Goal: Information Seeking & Learning: Learn about a topic

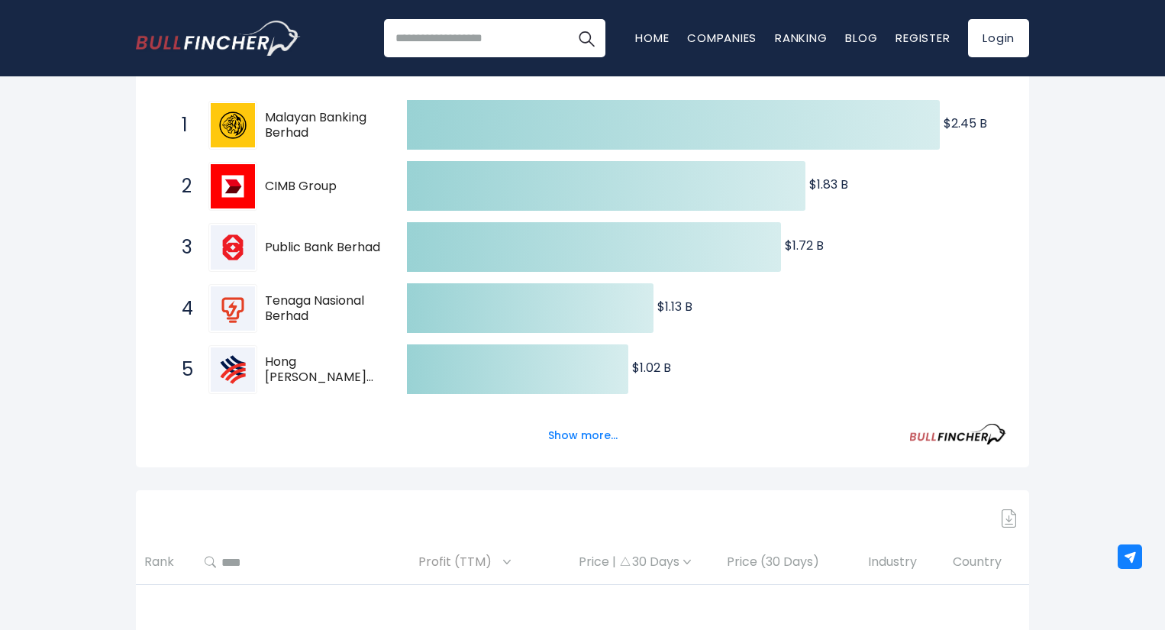
scroll to position [305, 0]
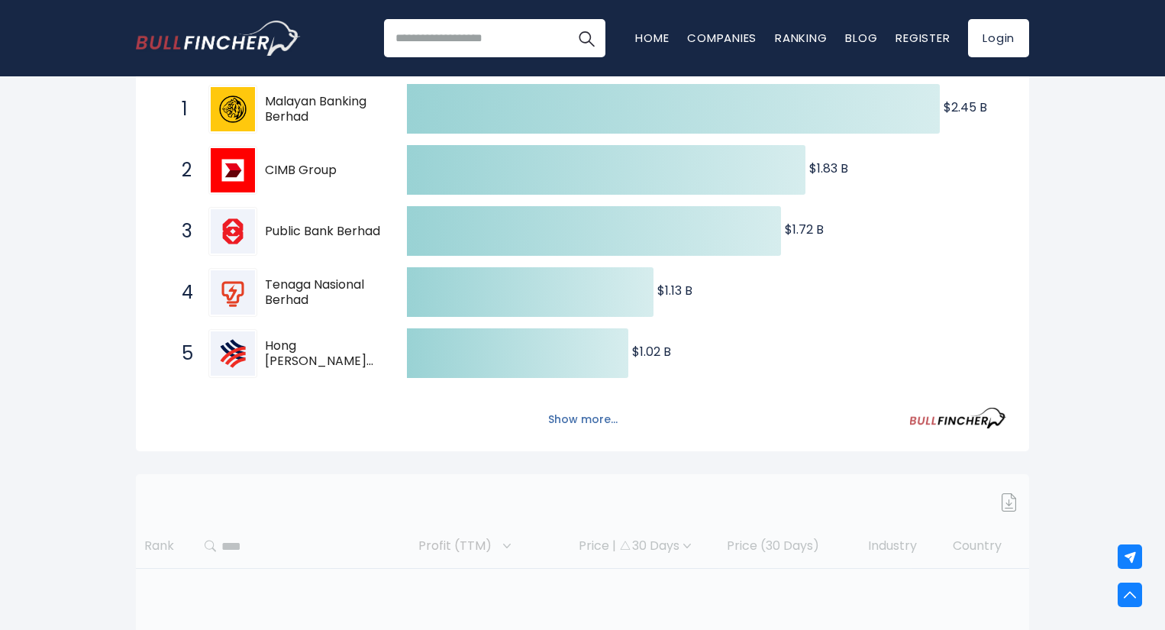
click at [560, 408] on button "Show more..." at bounding box center [583, 419] width 88 height 25
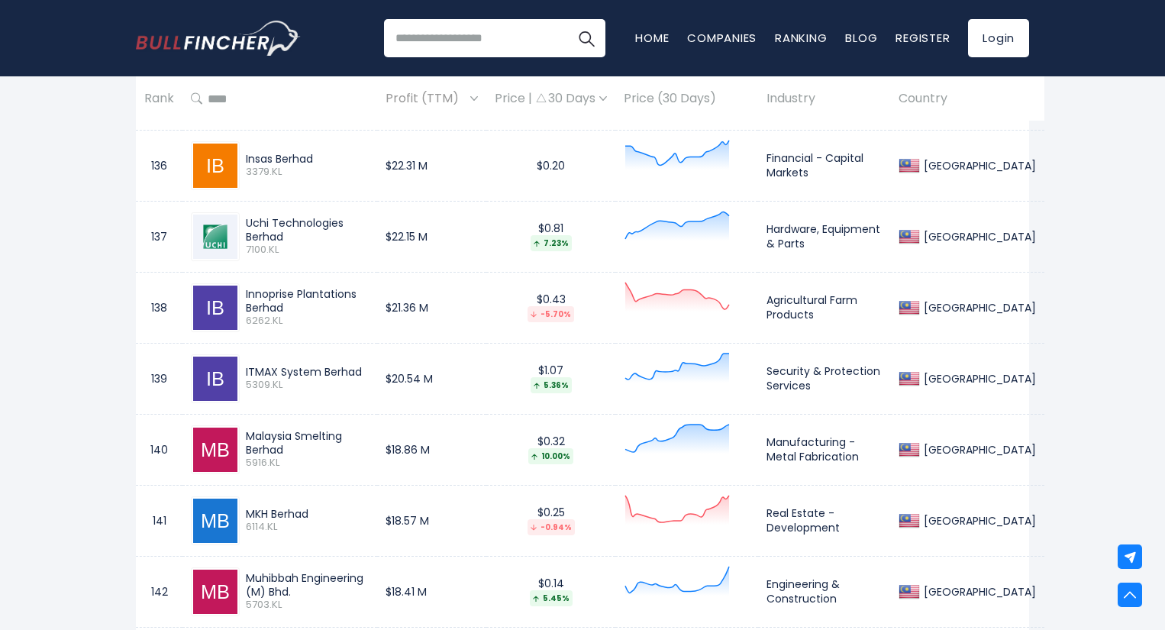
scroll to position [10839, 0]
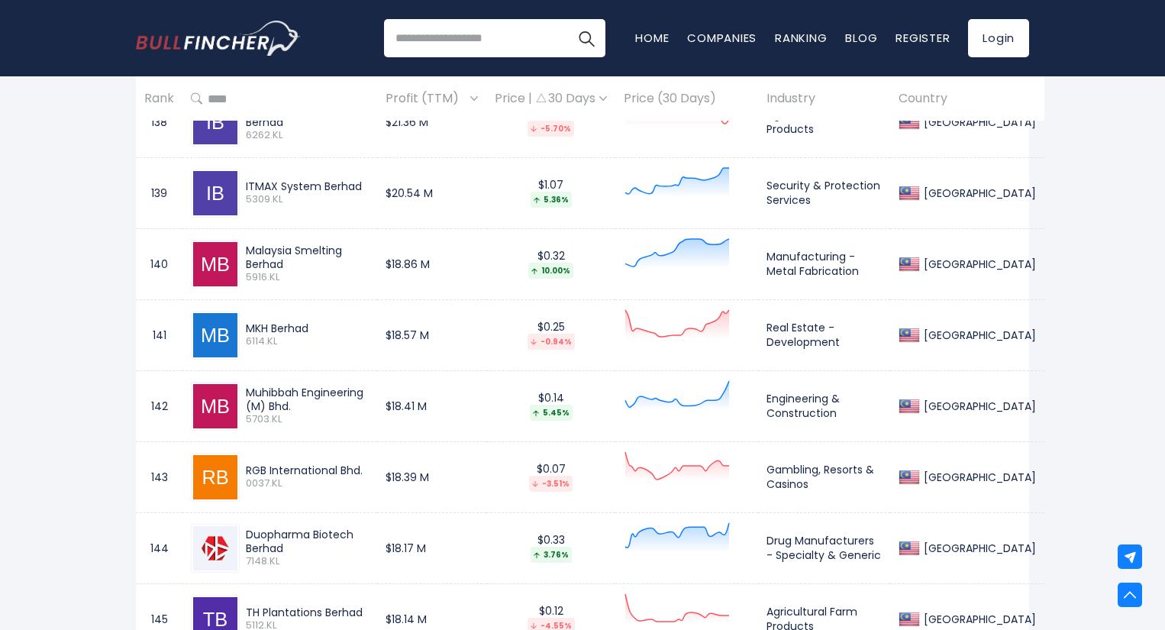
click at [466, 107] on span "Profit (TTM)" at bounding box center [425, 99] width 81 height 24
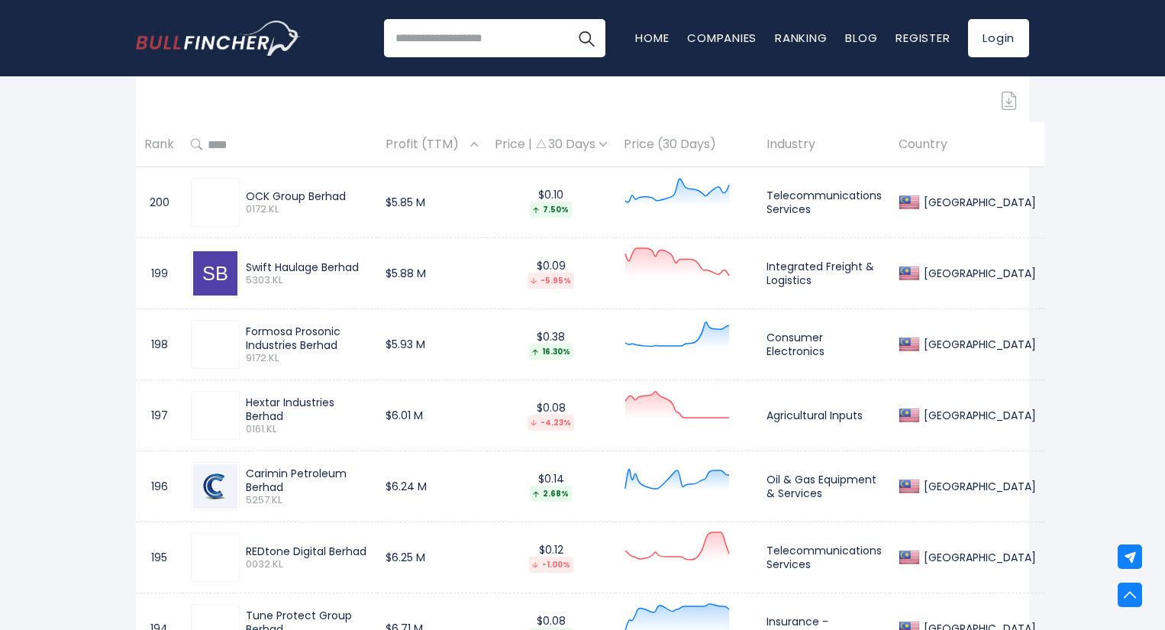
scroll to position [978, 0]
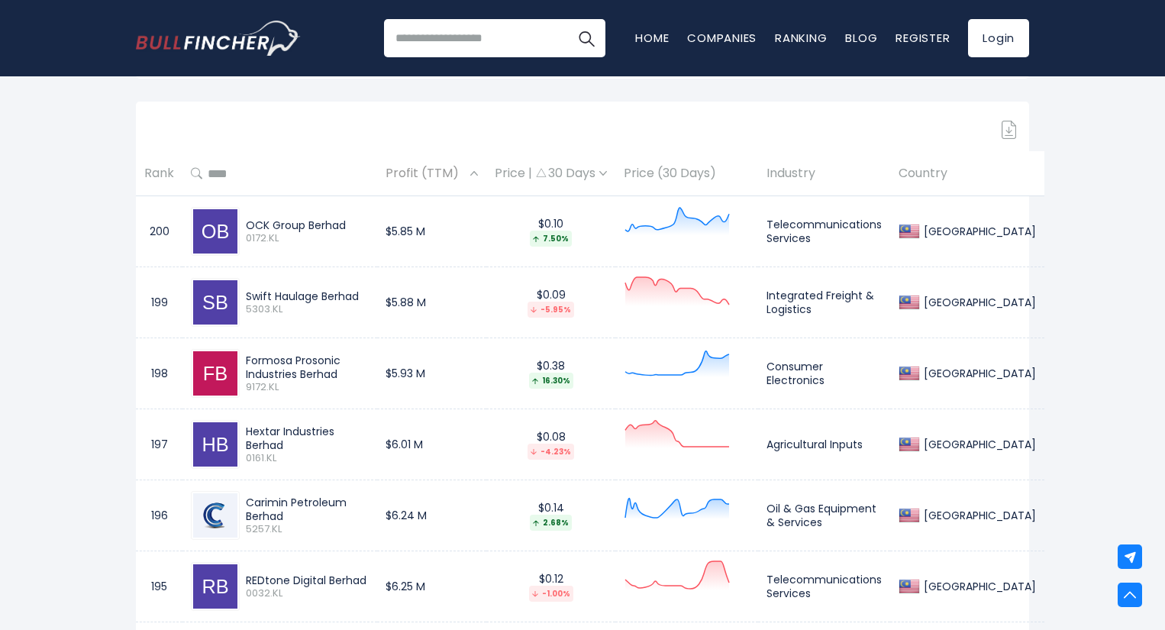
click at [451, 176] on span "Profit (TTM)" at bounding box center [425, 174] width 81 height 24
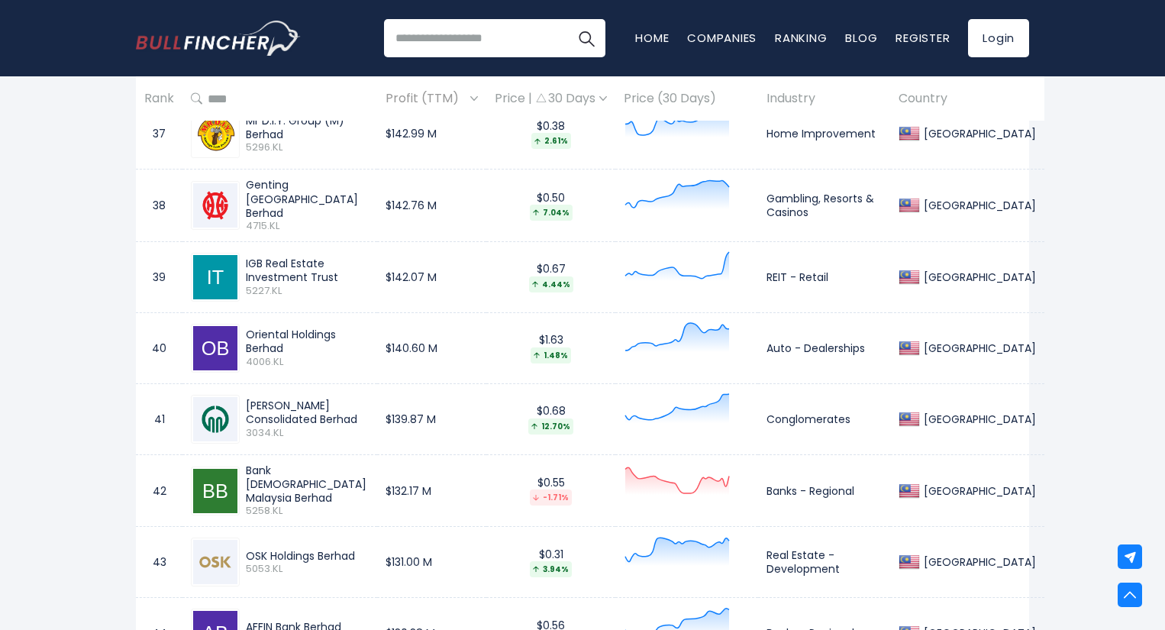
scroll to position [3649, 0]
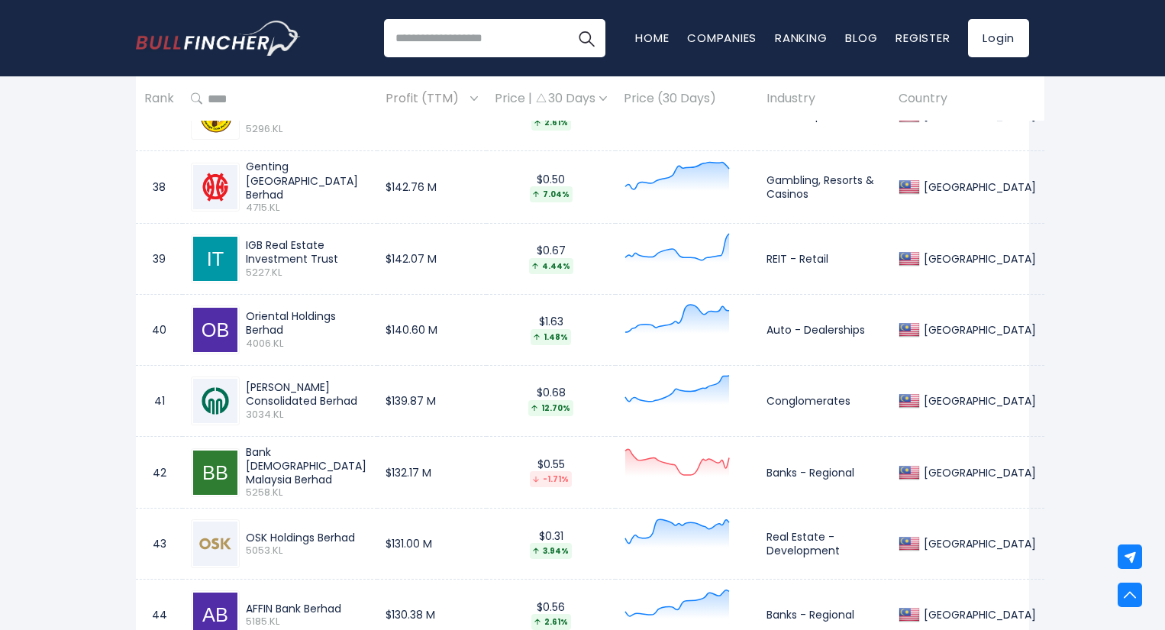
drag, startPoint x: 243, startPoint y: 319, endPoint x: 379, endPoint y: 322, distance: 136.7
click at [369, 322] on div "Oriental Holdings Berhad 4006.KL" at bounding box center [304, 329] width 129 height 40
click at [137, 349] on td "40" at bounding box center [159, 329] width 47 height 71
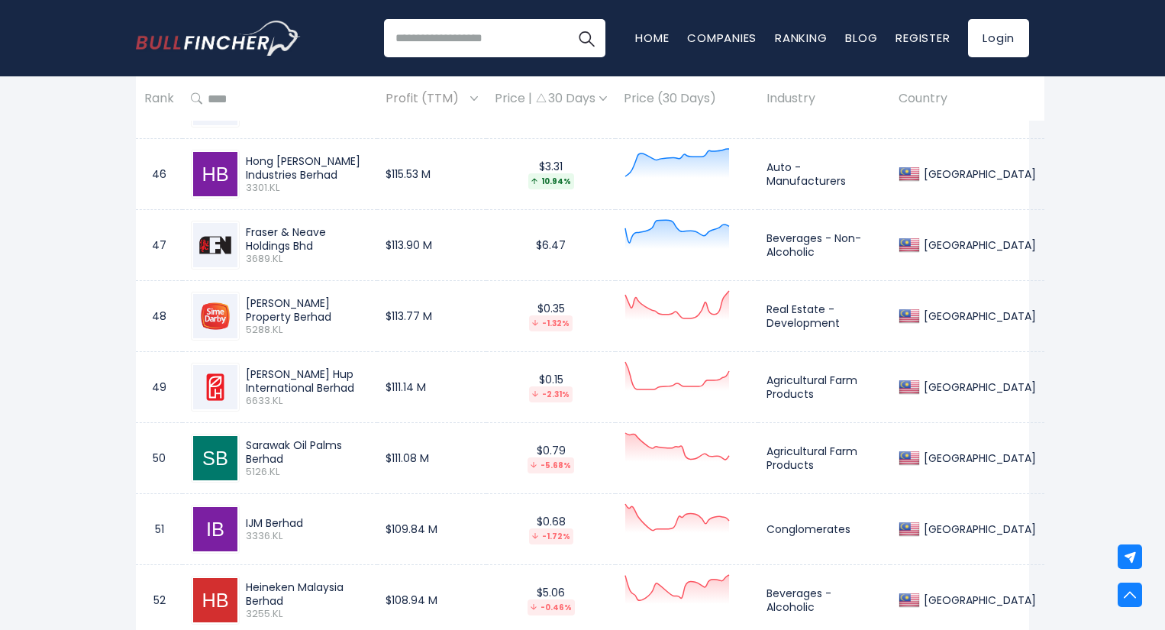
scroll to position [4260, 0]
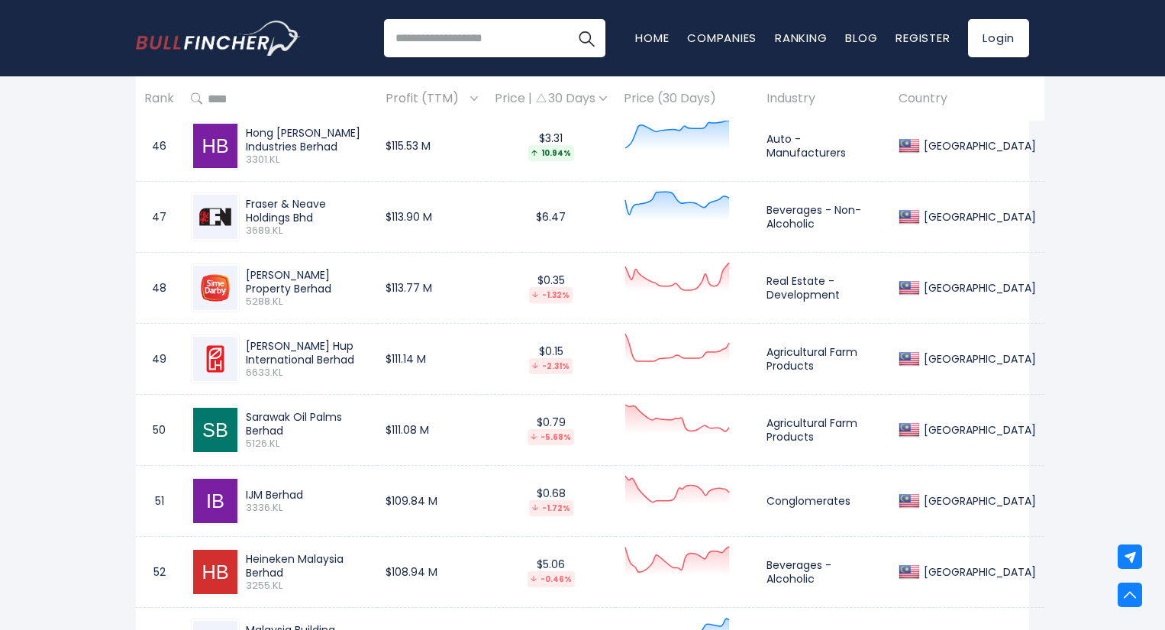
click at [708, 95] on th "Price (30 Days)" at bounding box center [686, 98] width 143 height 45
click at [666, 92] on th "Price (30 Days)" at bounding box center [686, 98] width 143 height 45
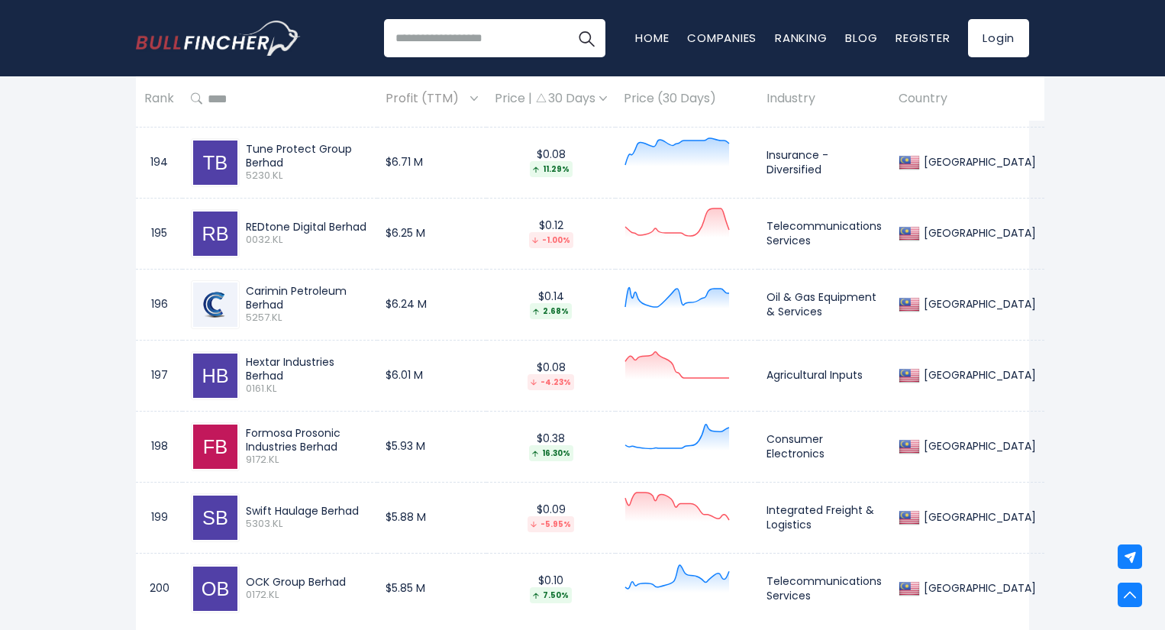
scroll to position [14794, 0]
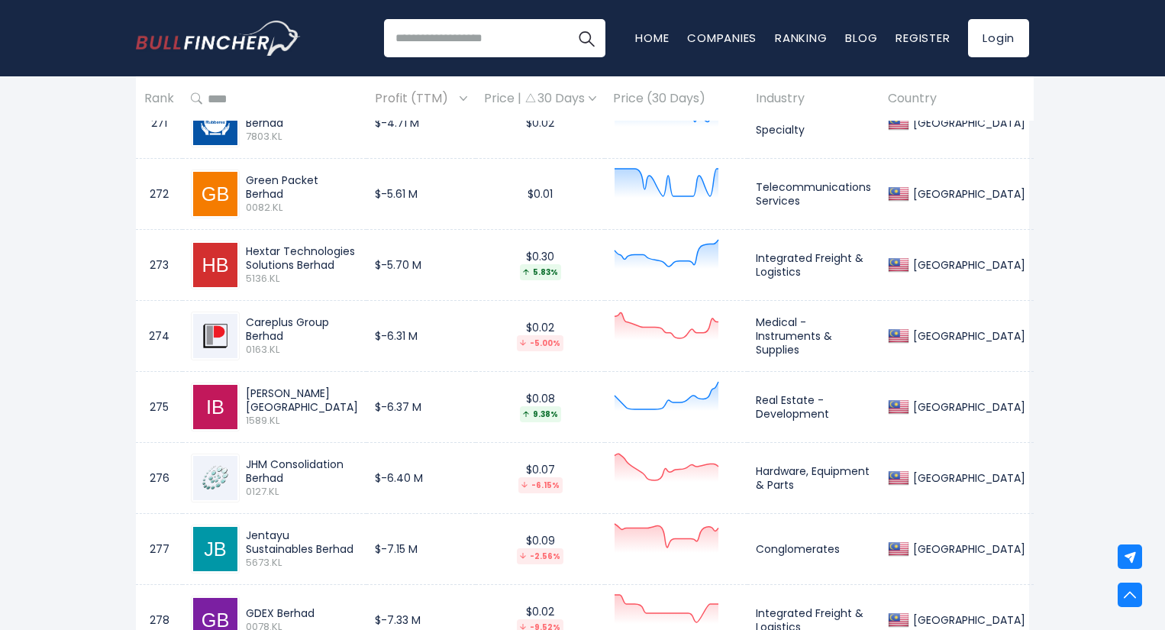
scroll to position [5888, 0]
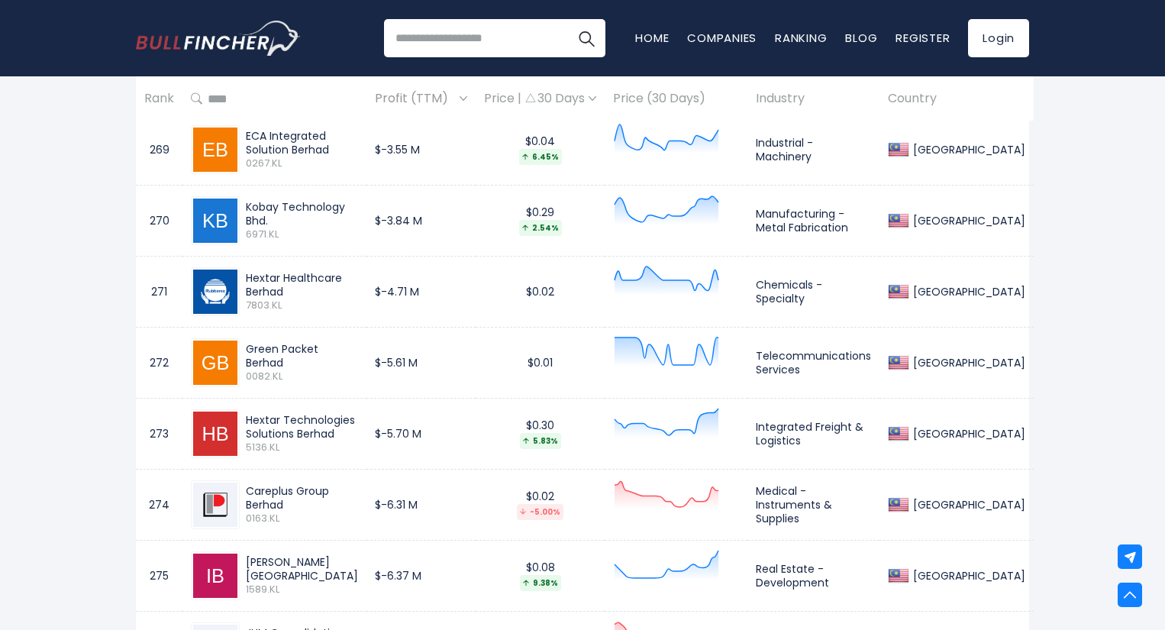
click at [194, 104] on icon at bounding box center [196, 98] width 11 height 12
type input "****"
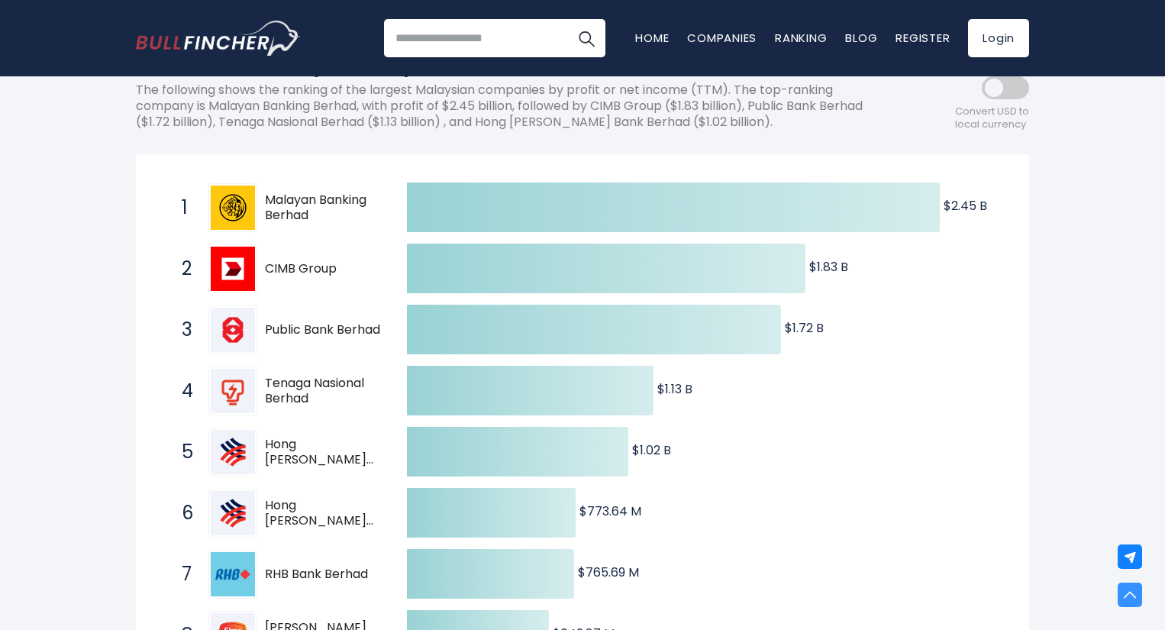
scroll to position [0, 0]
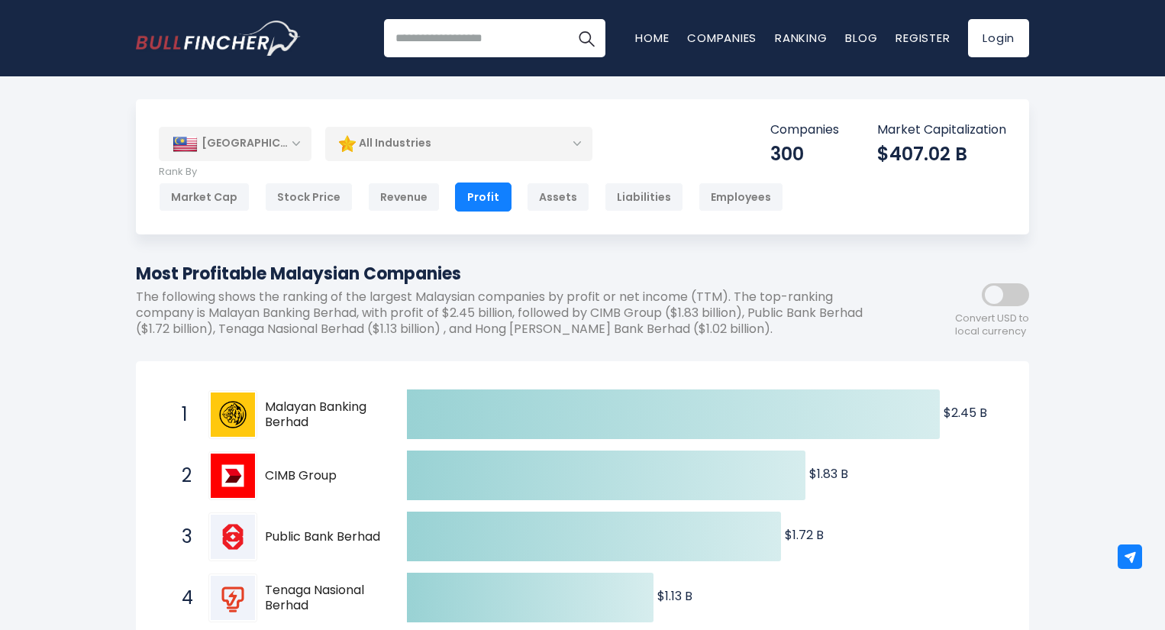
click at [477, 43] on input "search" at bounding box center [494, 38] width 221 height 38
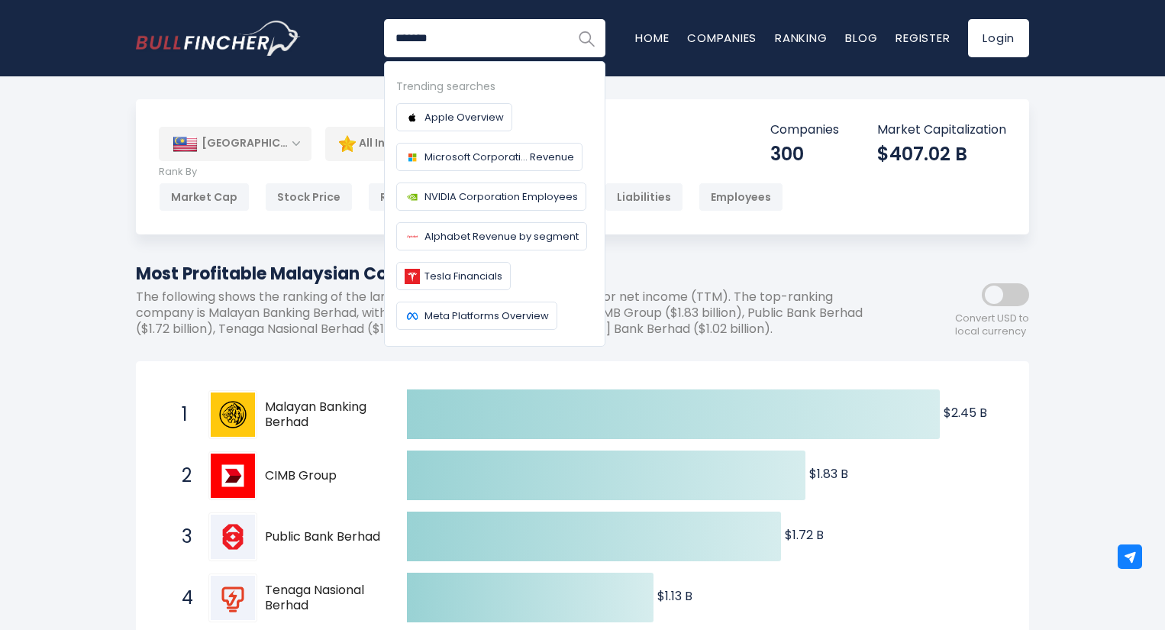
type input "*******"
click at [582, 38] on img "Search" at bounding box center [586, 38] width 20 height 20
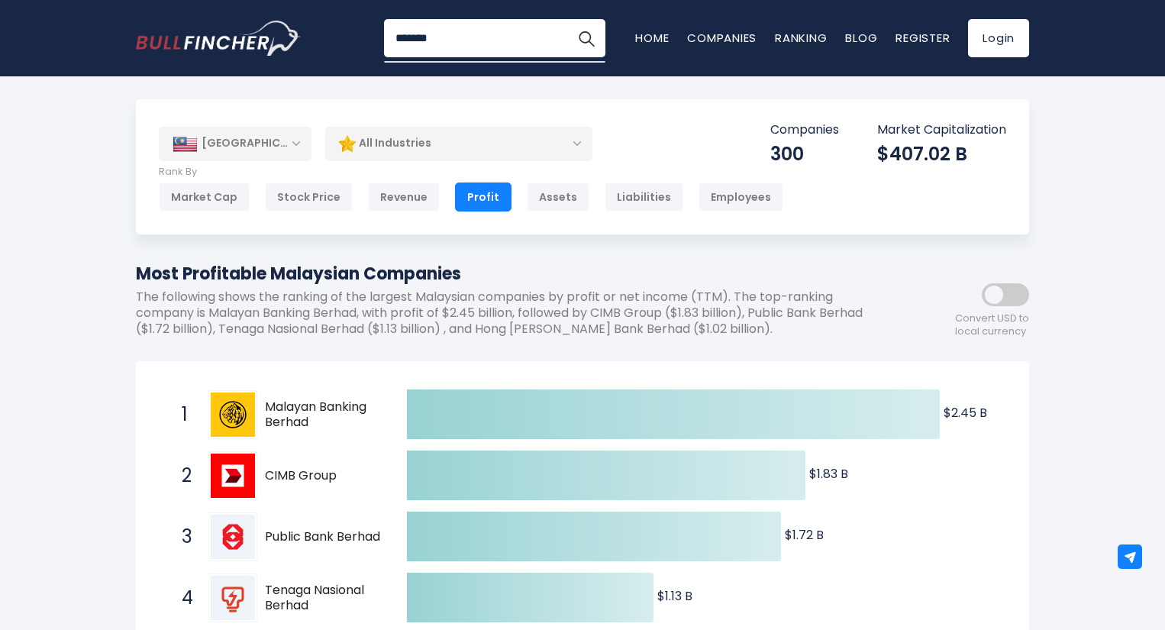
click at [568, 145] on div "All Industries" at bounding box center [458, 143] width 267 height 35
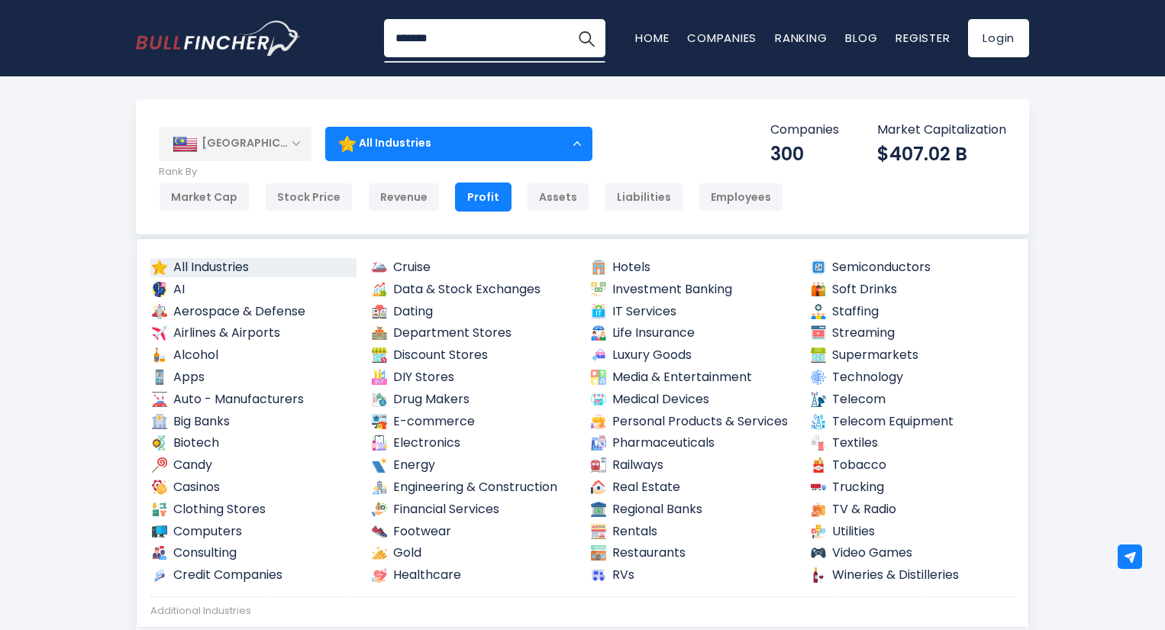
click at [140, 195] on div "Malaysia Entire World 30,364 North America United States 3,960" at bounding box center [582, 166] width 893 height 135
click at [470, 205] on div "Profit" at bounding box center [483, 196] width 56 height 29
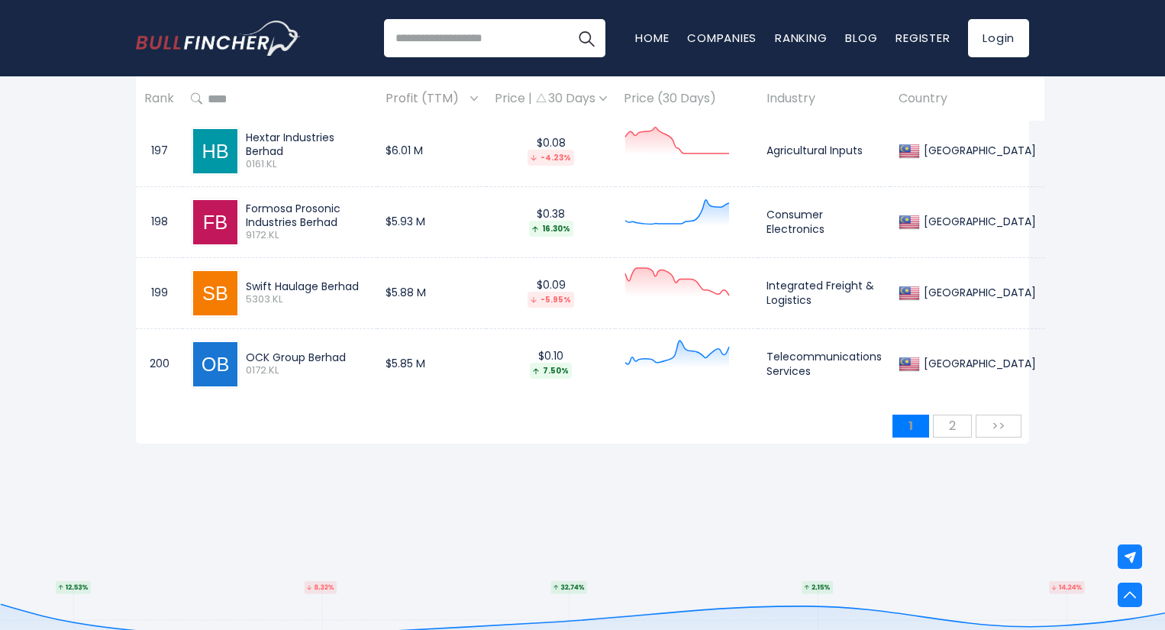
scroll to position [14669, 0]
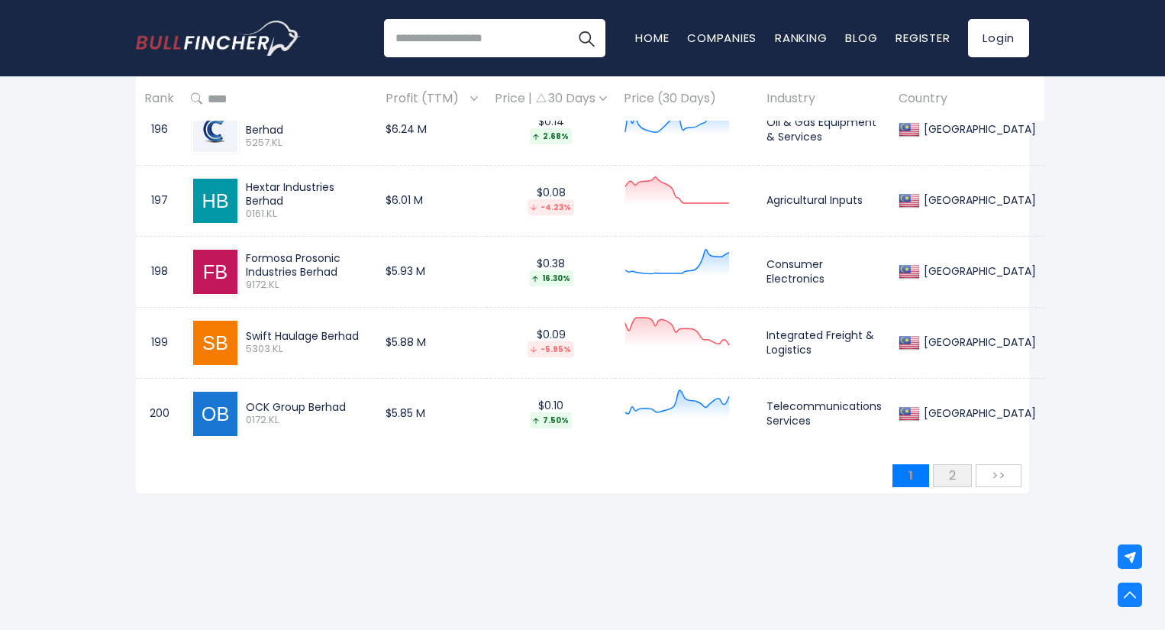
click at [959, 463] on span "2" at bounding box center [952, 475] width 22 height 25
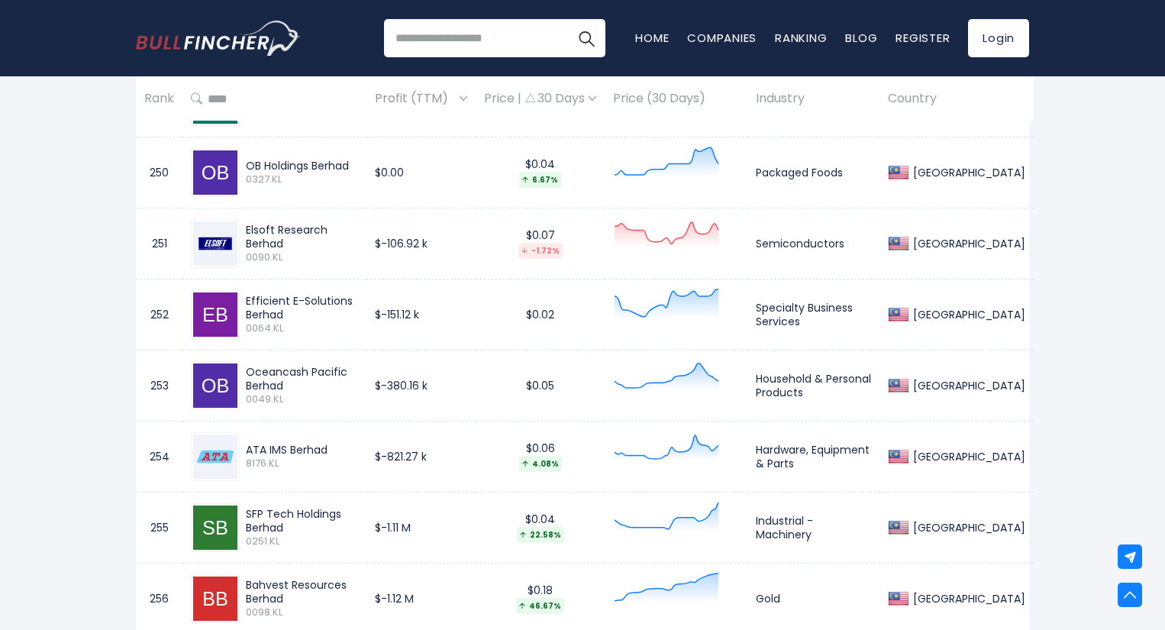
scroll to position [3682, 0]
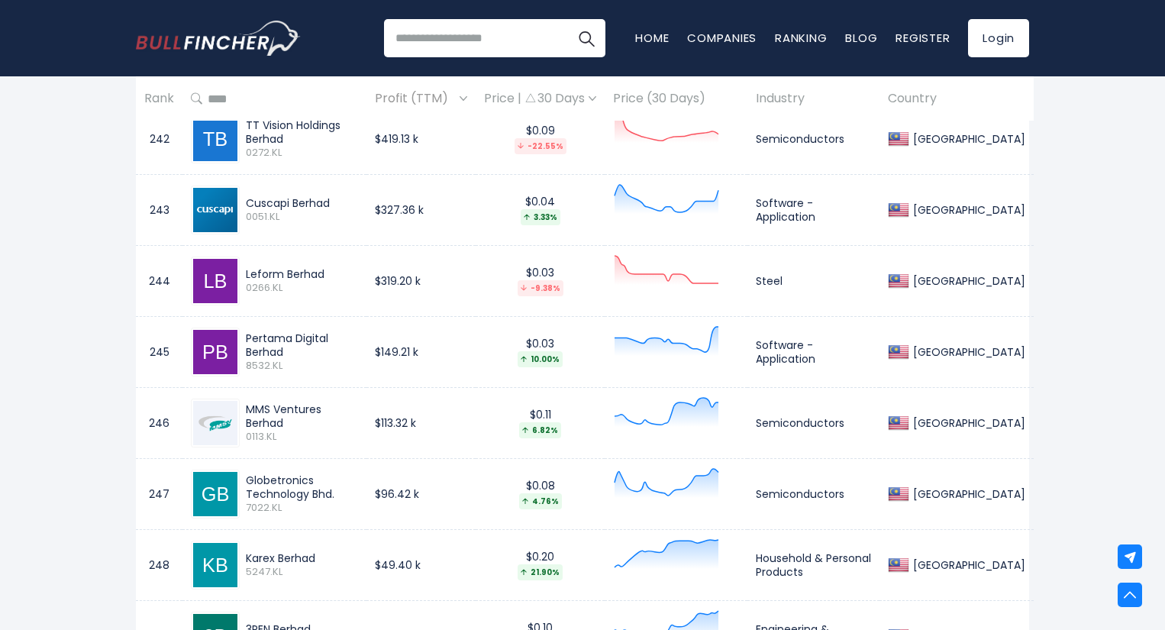
click at [530, 44] on input "search" at bounding box center [494, 38] width 221 height 38
click at [585, 33] on img "Search" at bounding box center [586, 38] width 20 height 20
click at [483, 27] on input "*****" at bounding box center [494, 38] width 221 height 38
type input "*******"
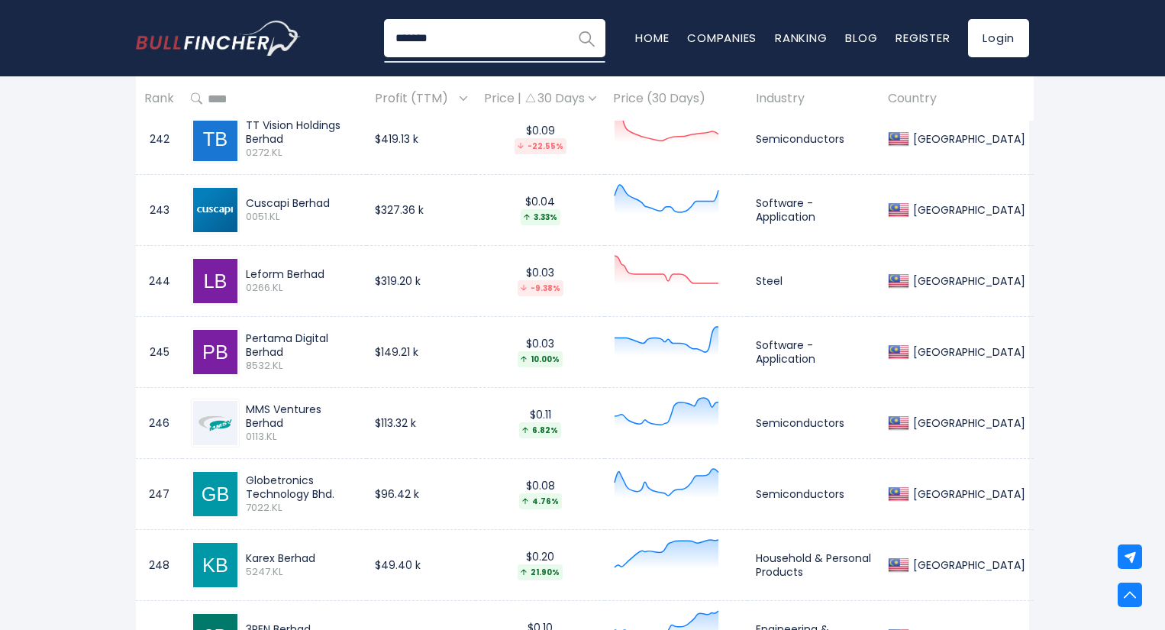
click at [582, 37] on img "Search" at bounding box center [586, 38] width 20 height 20
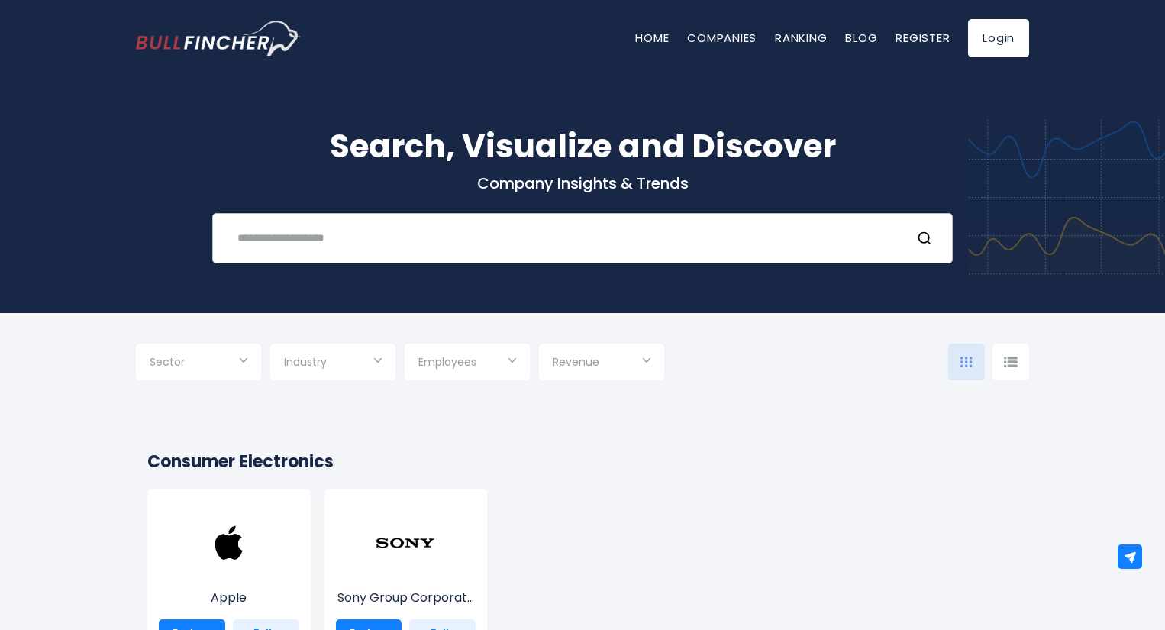
click at [371, 239] on input "text" at bounding box center [563, 238] width 670 height 28
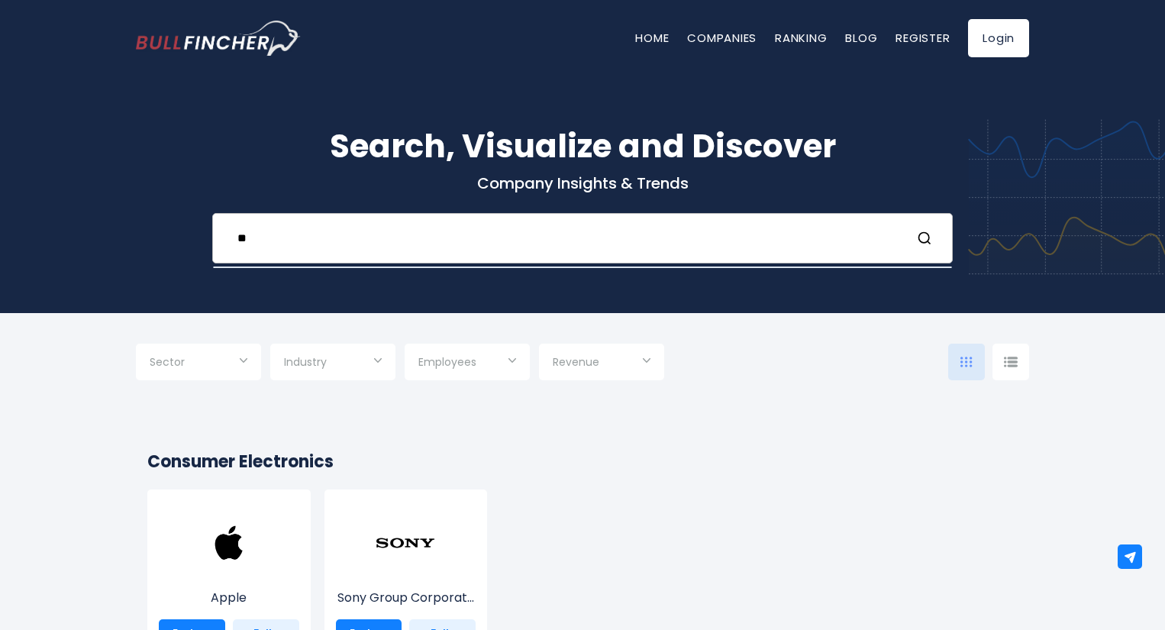
type input "*"
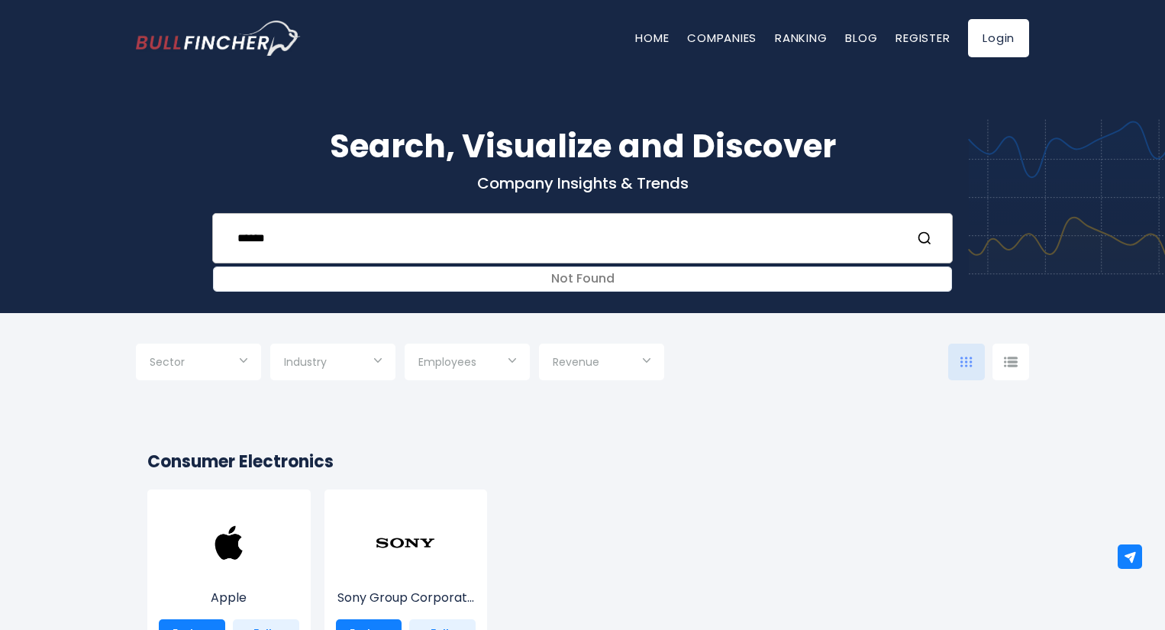
type input "******"
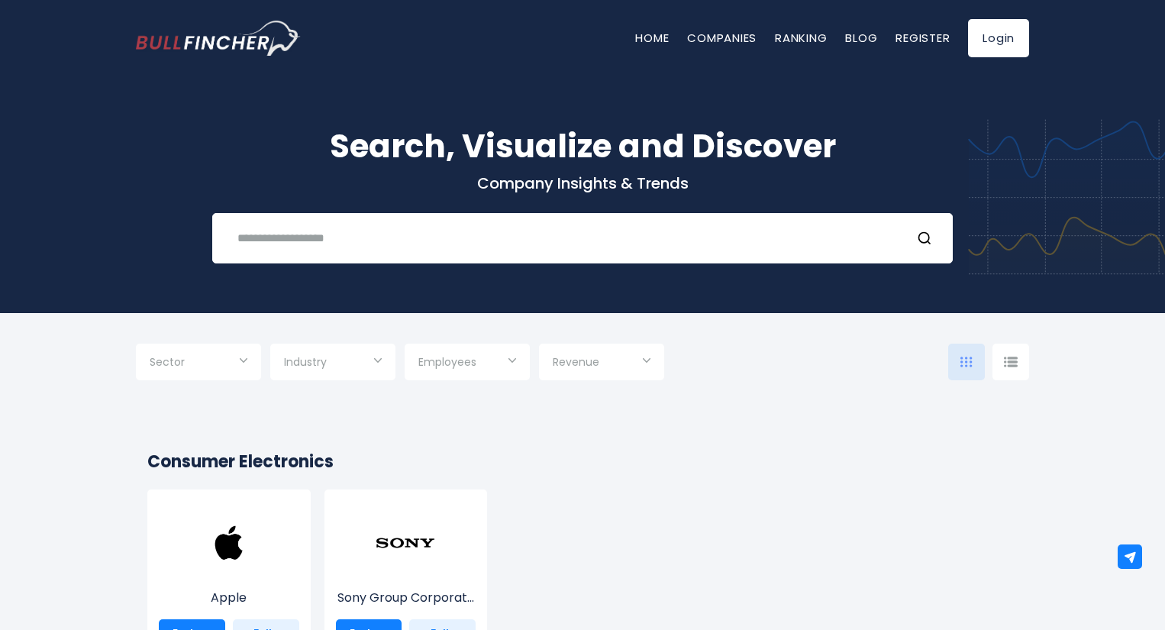
click at [202, 35] on img "Go to homepage" at bounding box center [218, 38] width 165 height 35
